Goal: Task Accomplishment & Management: Manage account settings

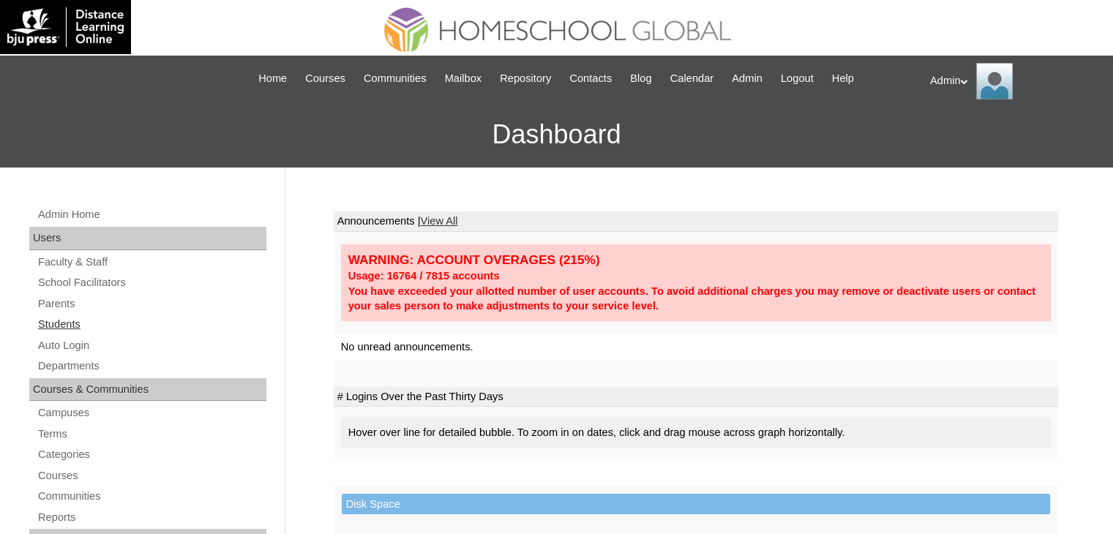
click at [71, 323] on link "Students" at bounding box center [152, 324] width 230 height 18
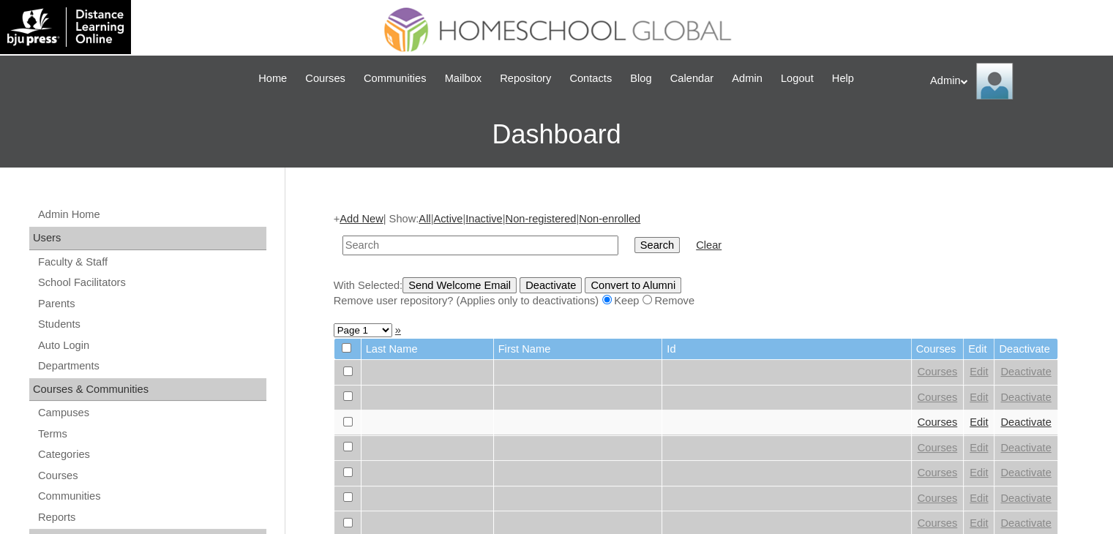
click at [471, 253] on input "text" at bounding box center [481, 246] width 276 height 20
type input "Sola"
click at [635, 247] on input "Search" at bounding box center [657, 245] width 45 height 16
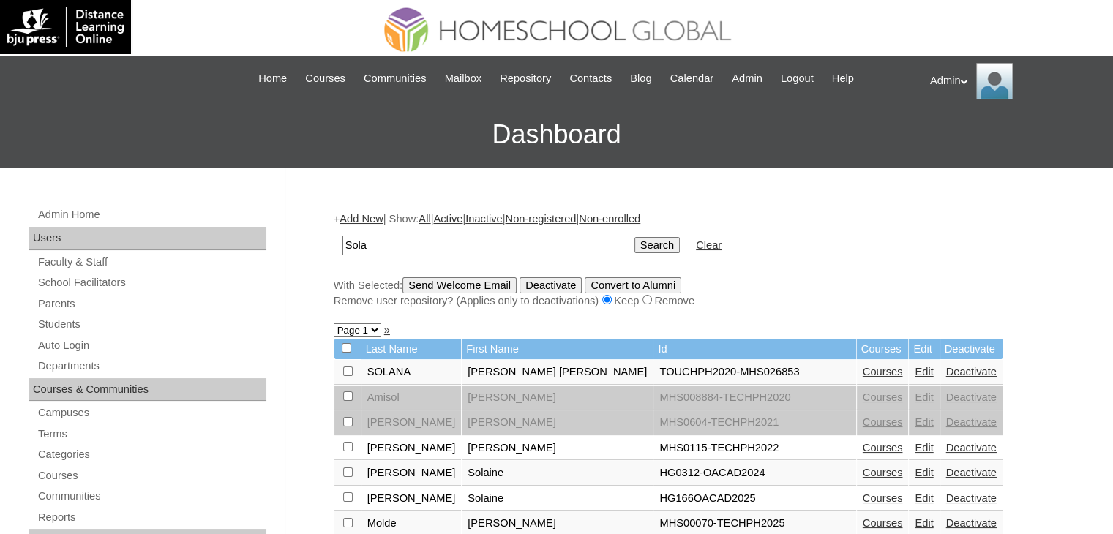
scroll to position [143, 0]
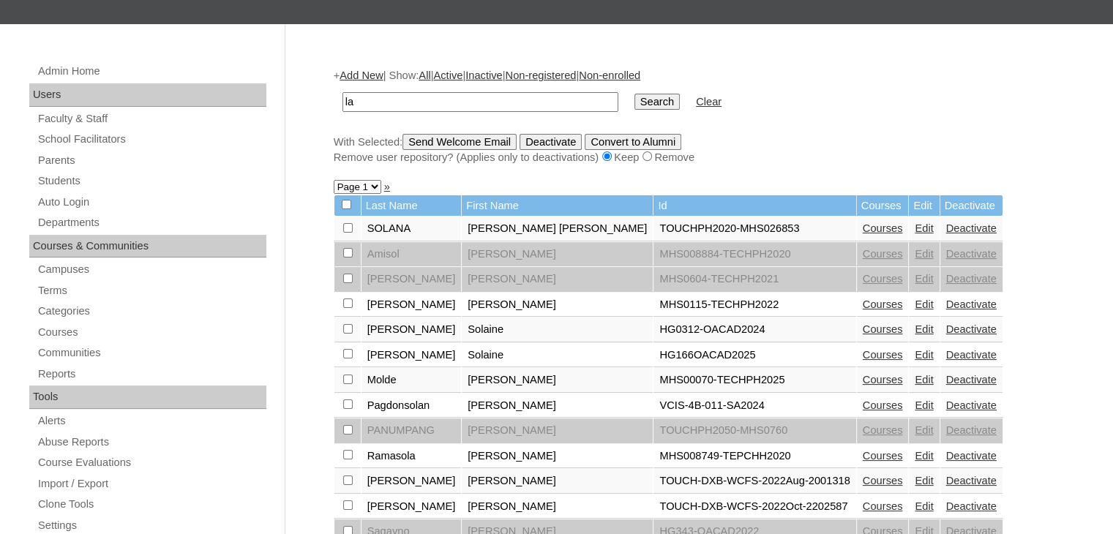
type input "a"
type input "Sola"
click at [635, 97] on input "Search" at bounding box center [657, 102] width 45 height 16
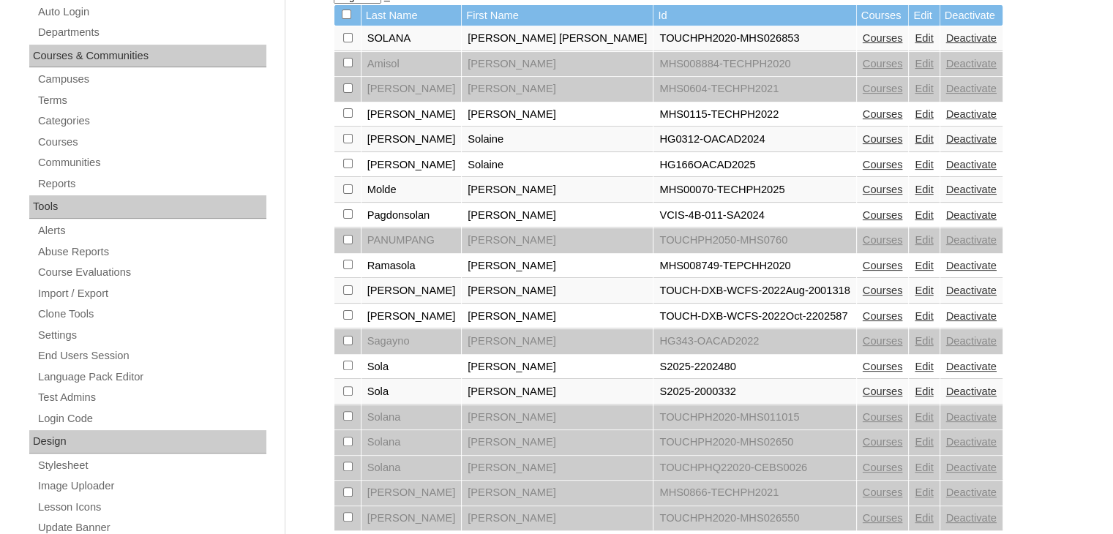
scroll to position [335, 0]
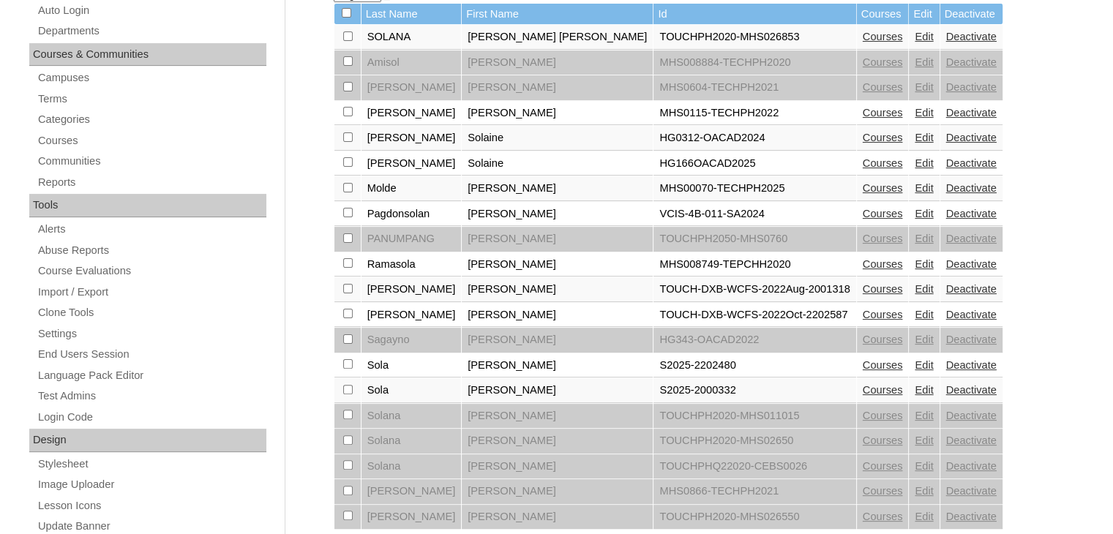
click at [863, 359] on link "Courses" at bounding box center [883, 365] width 40 height 12
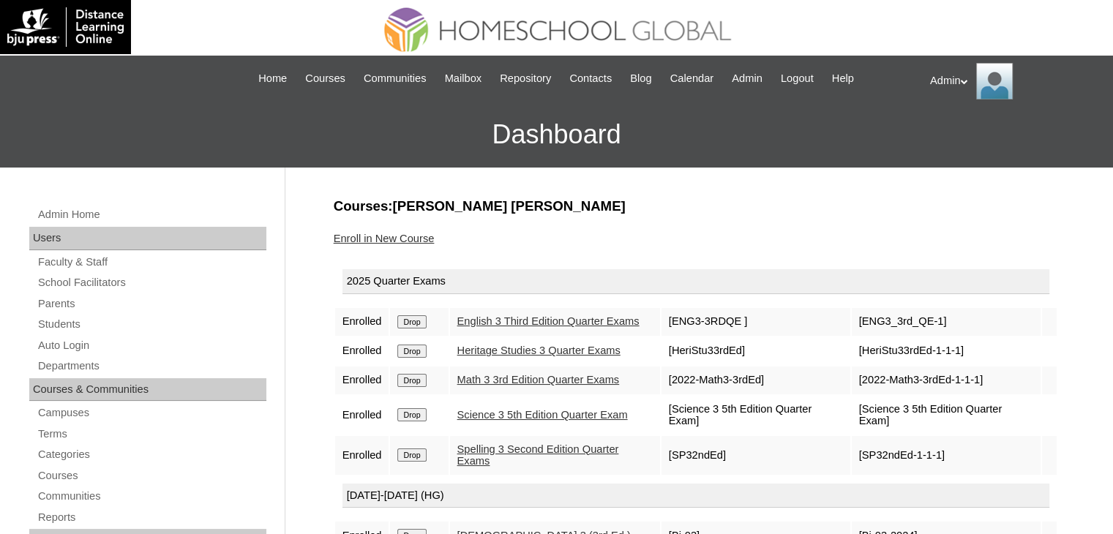
click at [419, 235] on link "Enroll in New Course" at bounding box center [384, 239] width 101 height 12
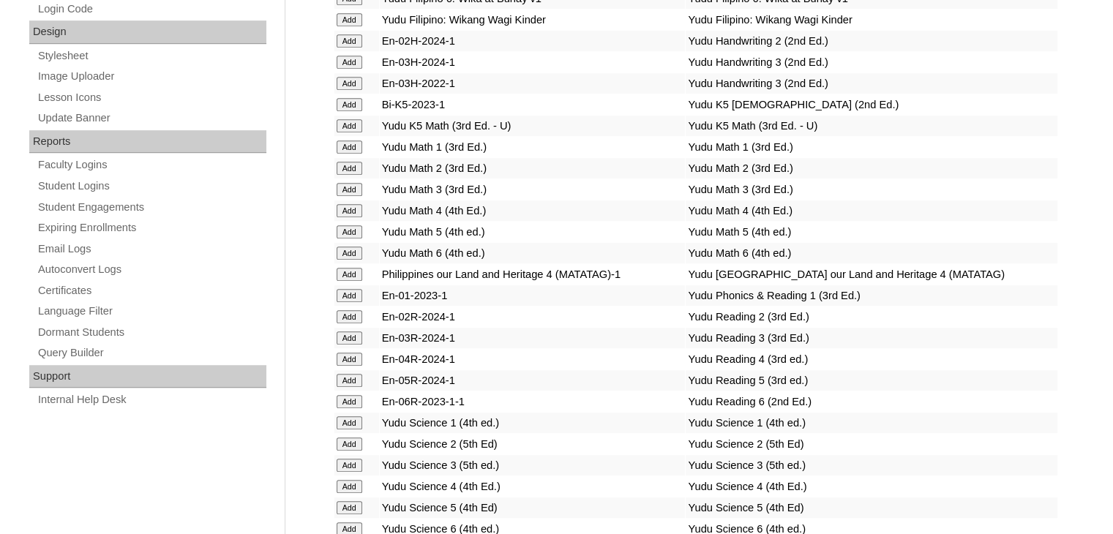
scroll to position [2269, 0]
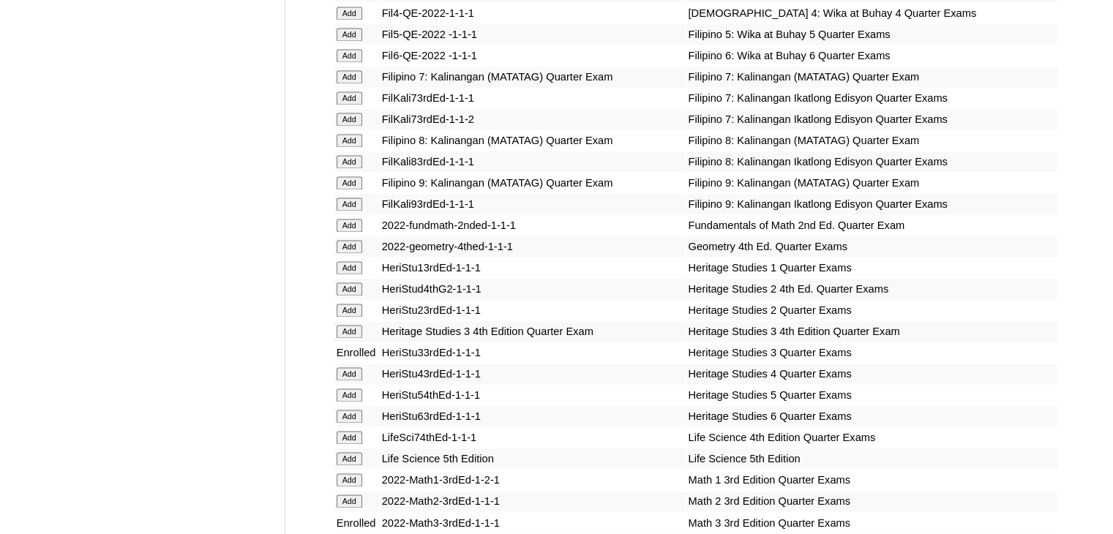
click at [352, 334] on input "Add" at bounding box center [350, 331] width 26 height 13
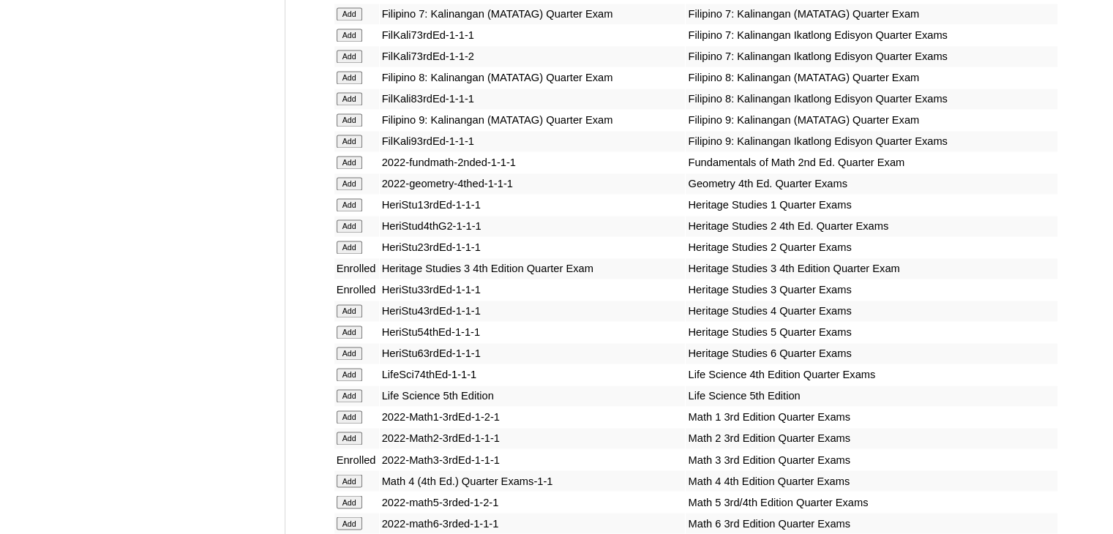
scroll to position [5154, 0]
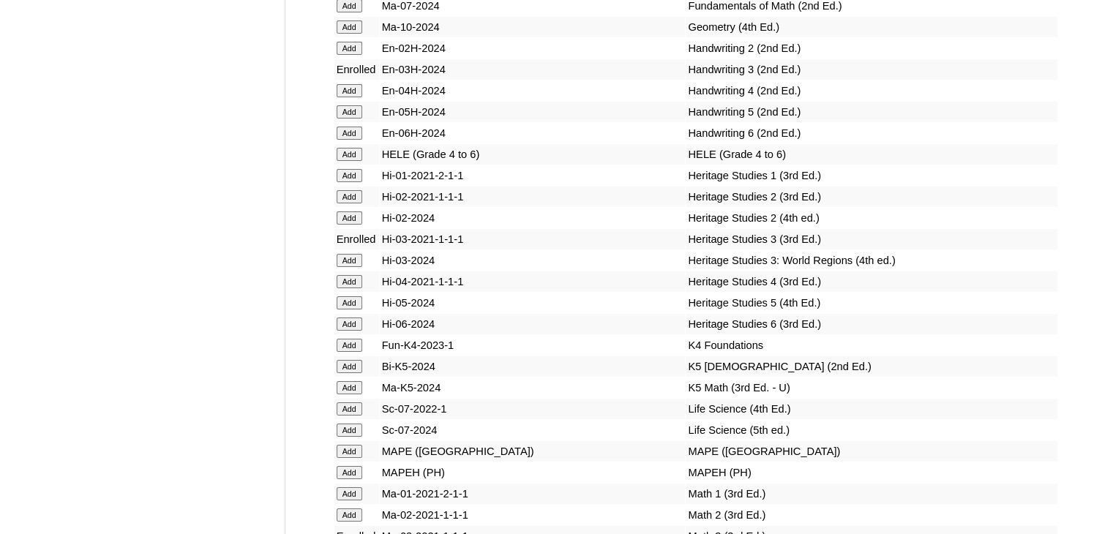
click at [349, 267] on input "Add" at bounding box center [350, 260] width 26 height 13
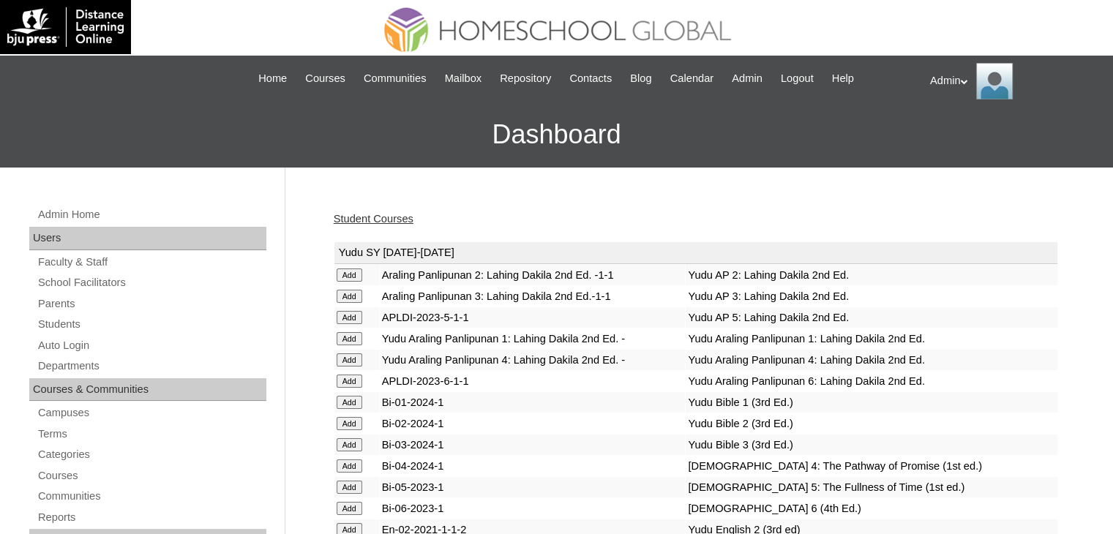
click at [369, 219] on link "Student Courses" at bounding box center [374, 219] width 80 height 12
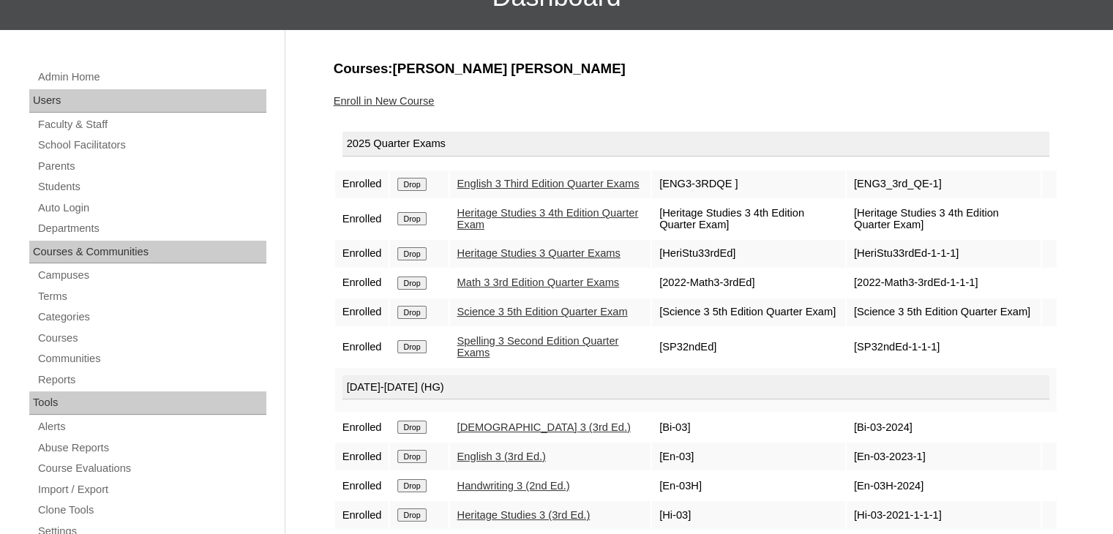
scroll to position [218, 0]
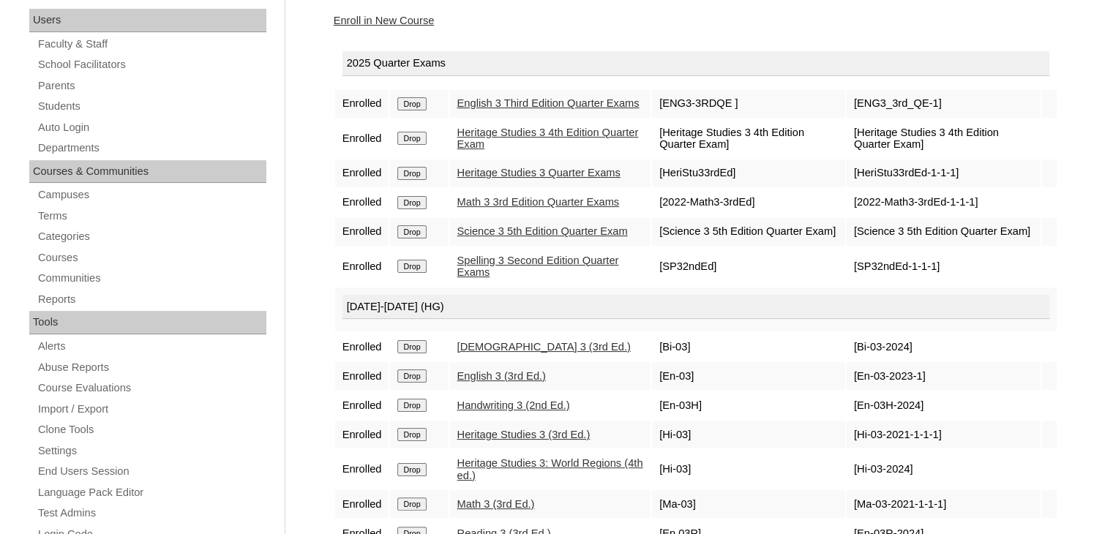
click at [425, 180] on input "Drop" at bounding box center [411, 173] width 29 height 13
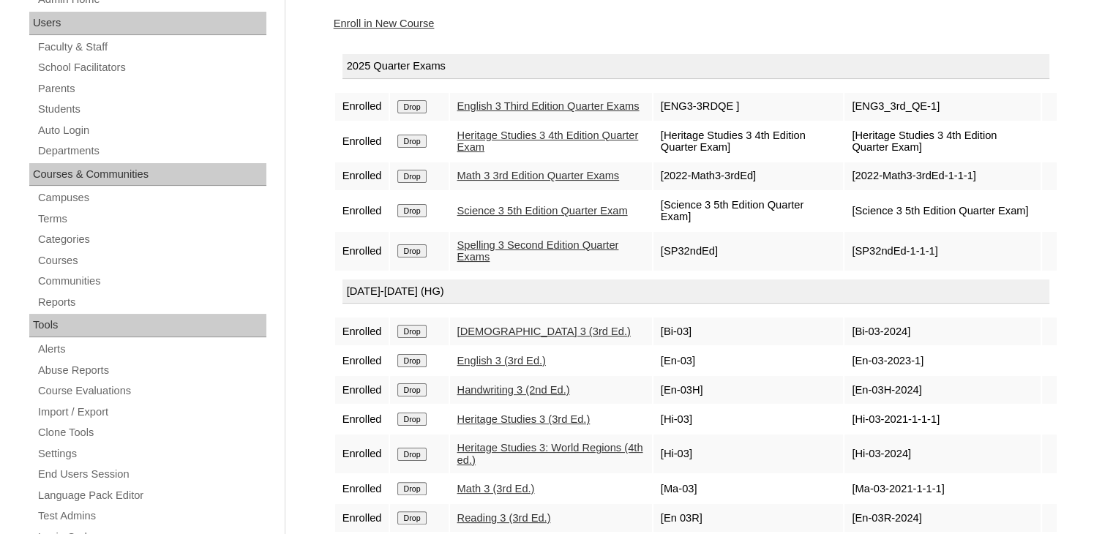
scroll to position [219, 0]
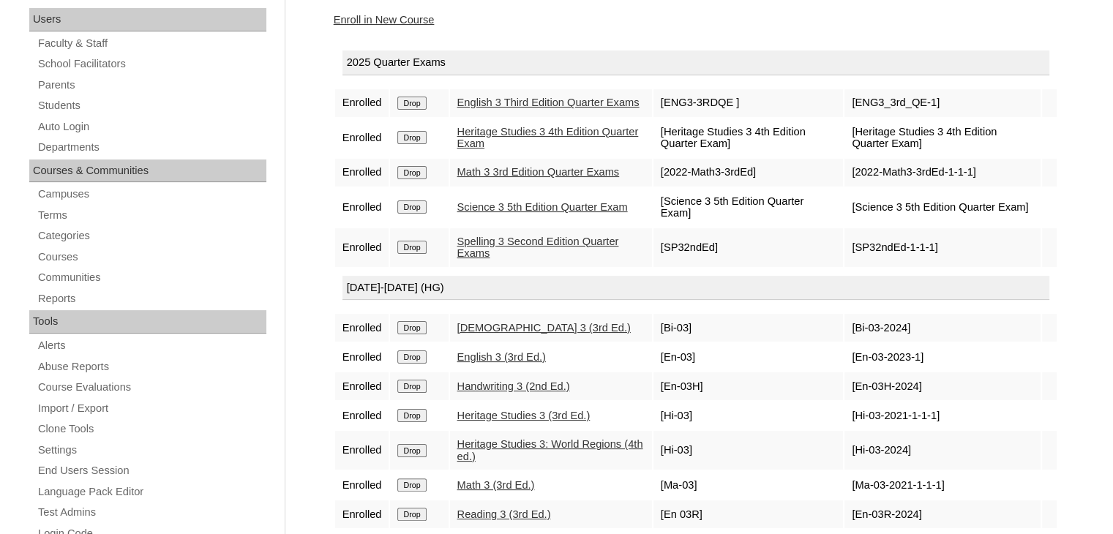
click at [413, 422] on input "Drop" at bounding box center [411, 415] width 29 height 13
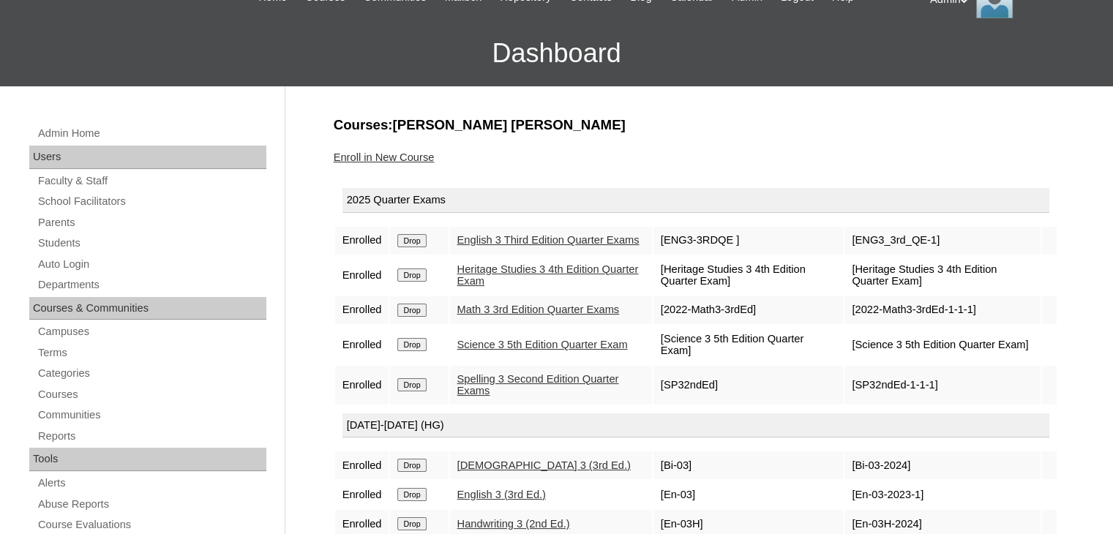
scroll to position [132, 0]
